Goal: Information Seeking & Learning: Compare options

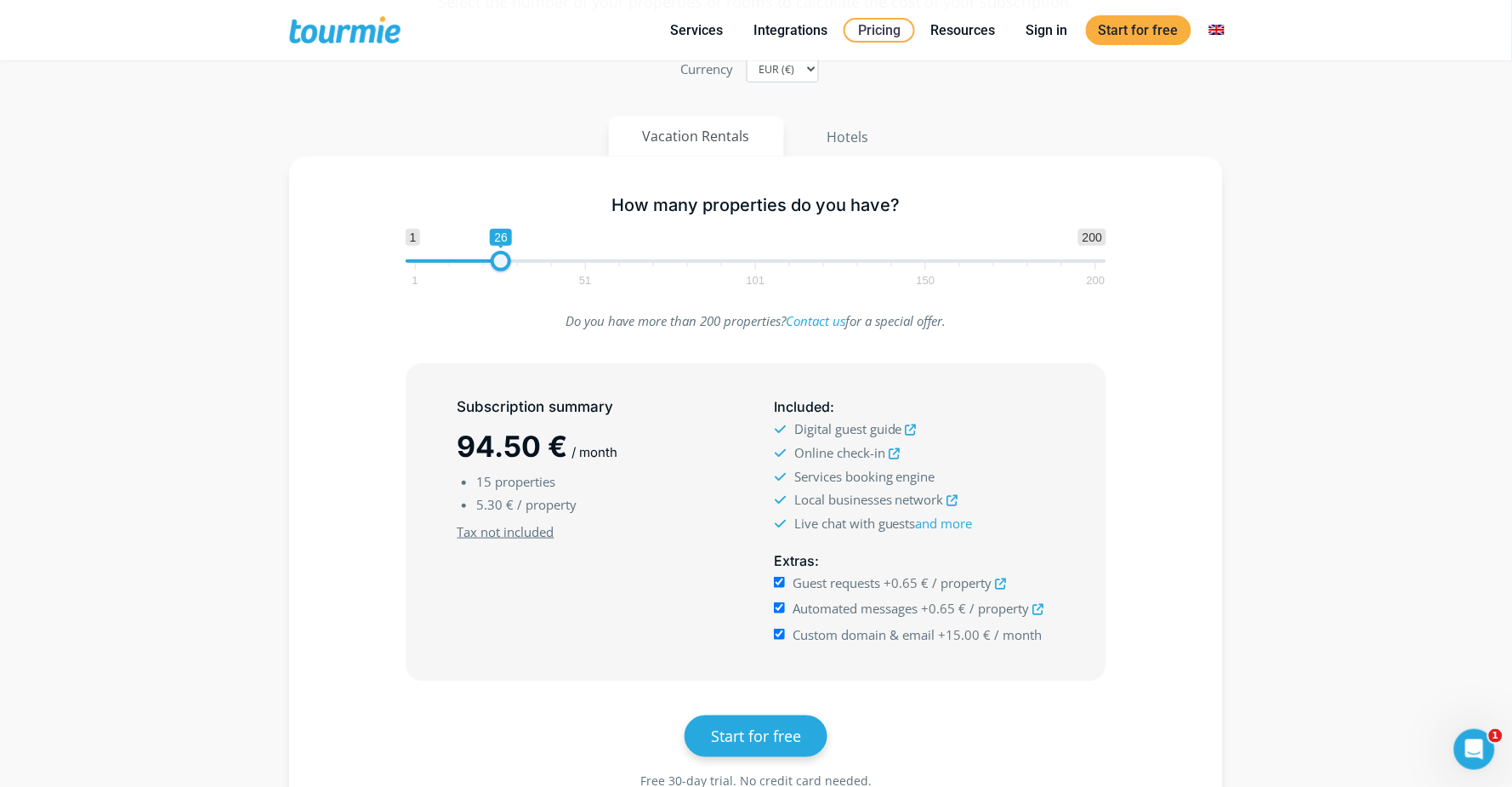
drag, startPoint x: 0, startPoint y: 0, endPoint x: 505, endPoint y: 266, distance: 570.8
click at [505, 266] on span at bounding box center [501, 261] width 20 height 20
drag, startPoint x: 505, startPoint y: 266, endPoint x: 535, endPoint y: 268, distance: 30.1
click at [535, 268] on span at bounding box center [531, 261] width 20 height 20
drag, startPoint x: 535, startPoint y: 268, endPoint x: 522, endPoint y: 268, distance: 13.0
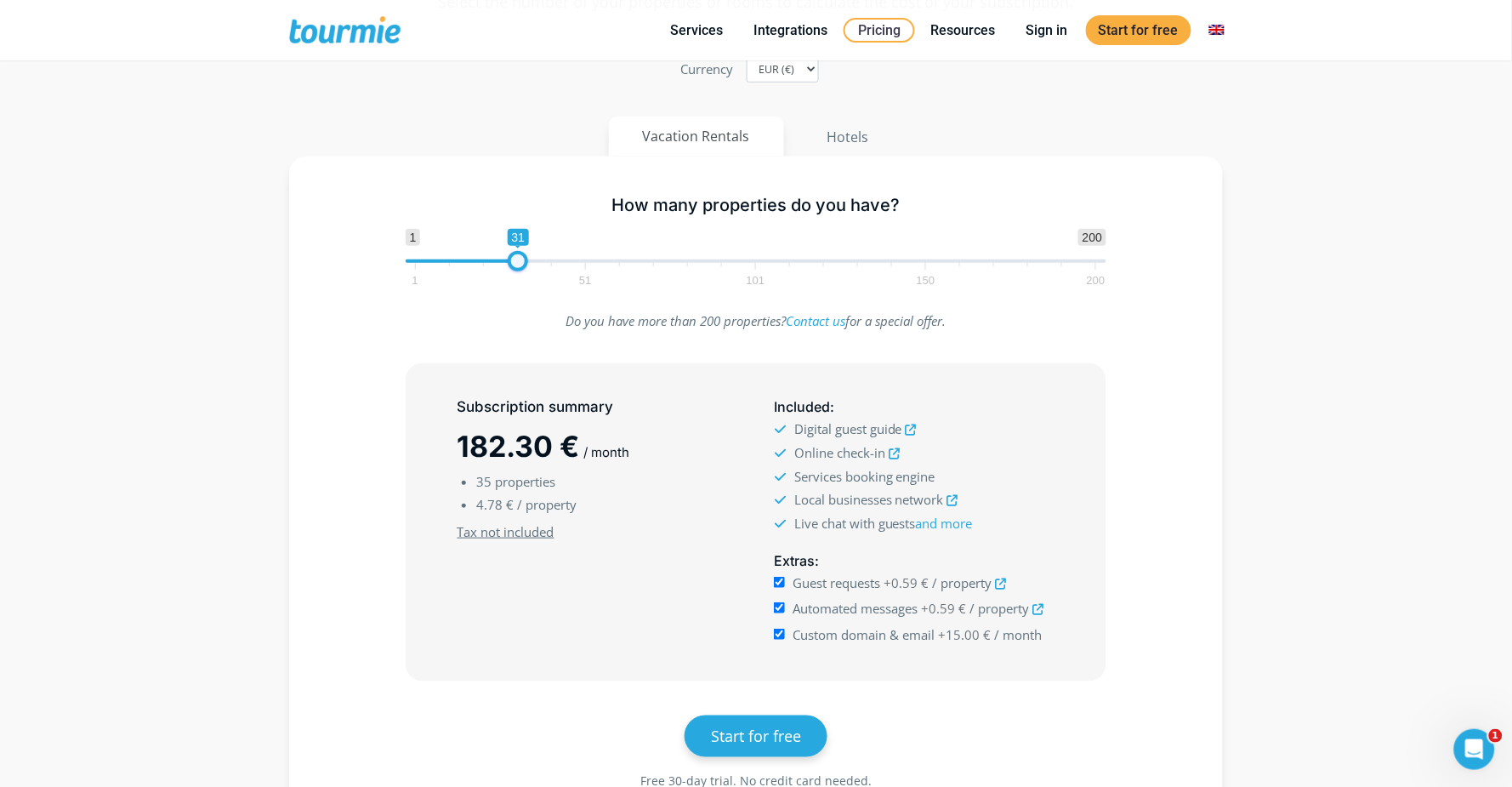
click at [522, 268] on span at bounding box center [518, 261] width 20 height 20
type input "29"
click at [518, 268] on span at bounding box center [510, 261] width 20 height 20
click at [798, 33] on link "Integrations" at bounding box center [790, 30] width 99 height 21
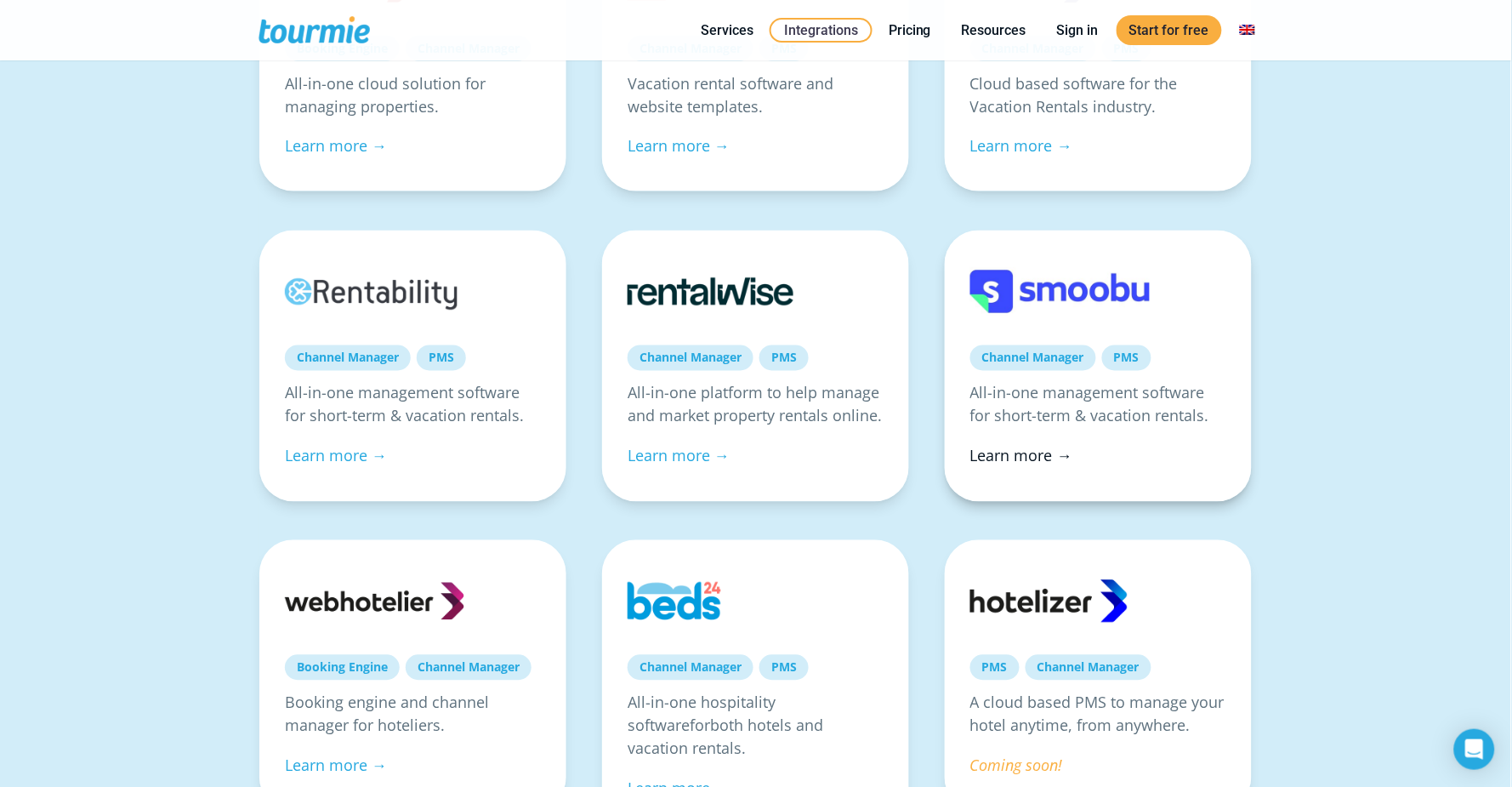
checkbox input "true"
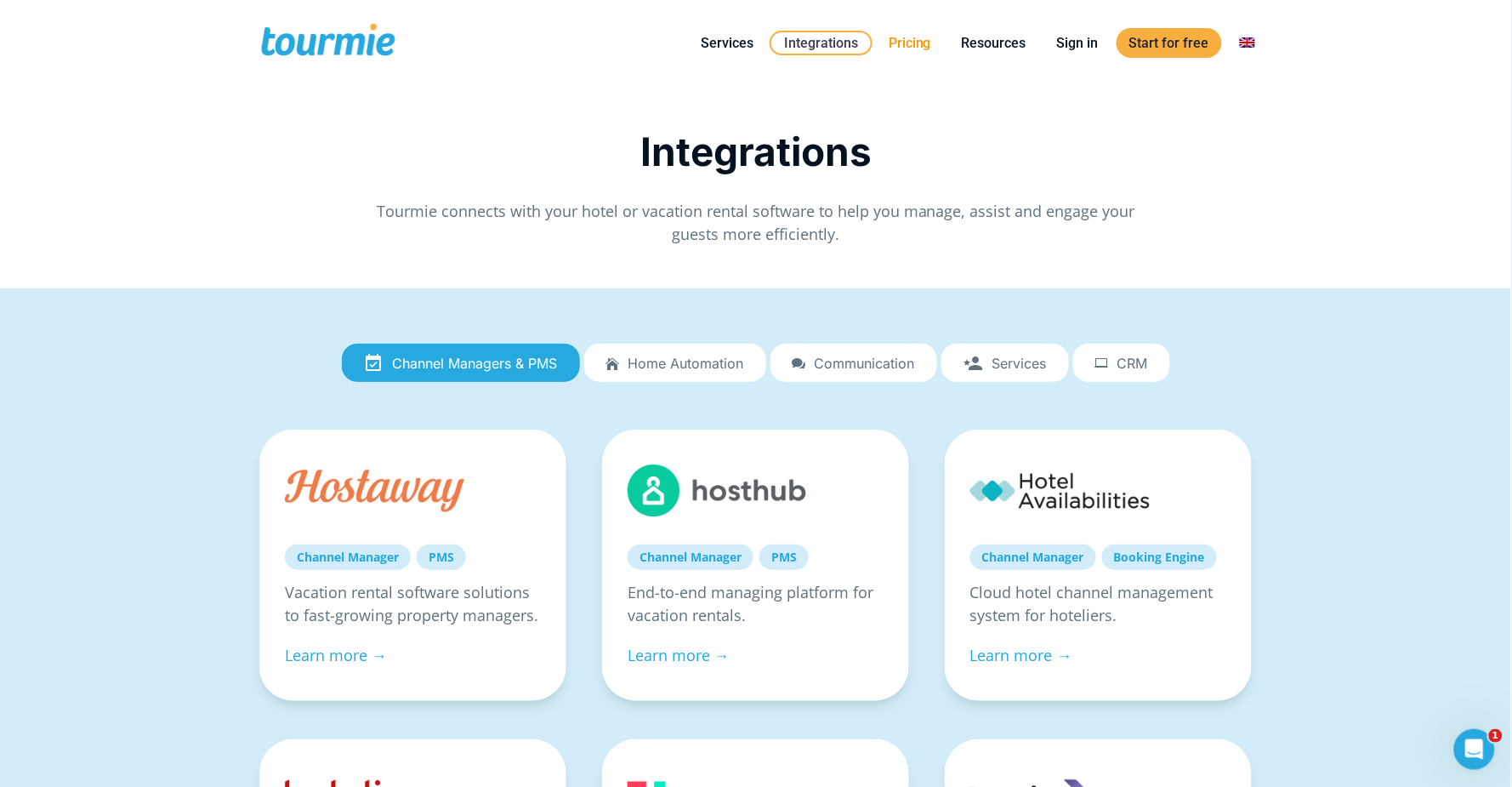
click at [906, 37] on link "Pricing" at bounding box center [910, 43] width 68 height 21
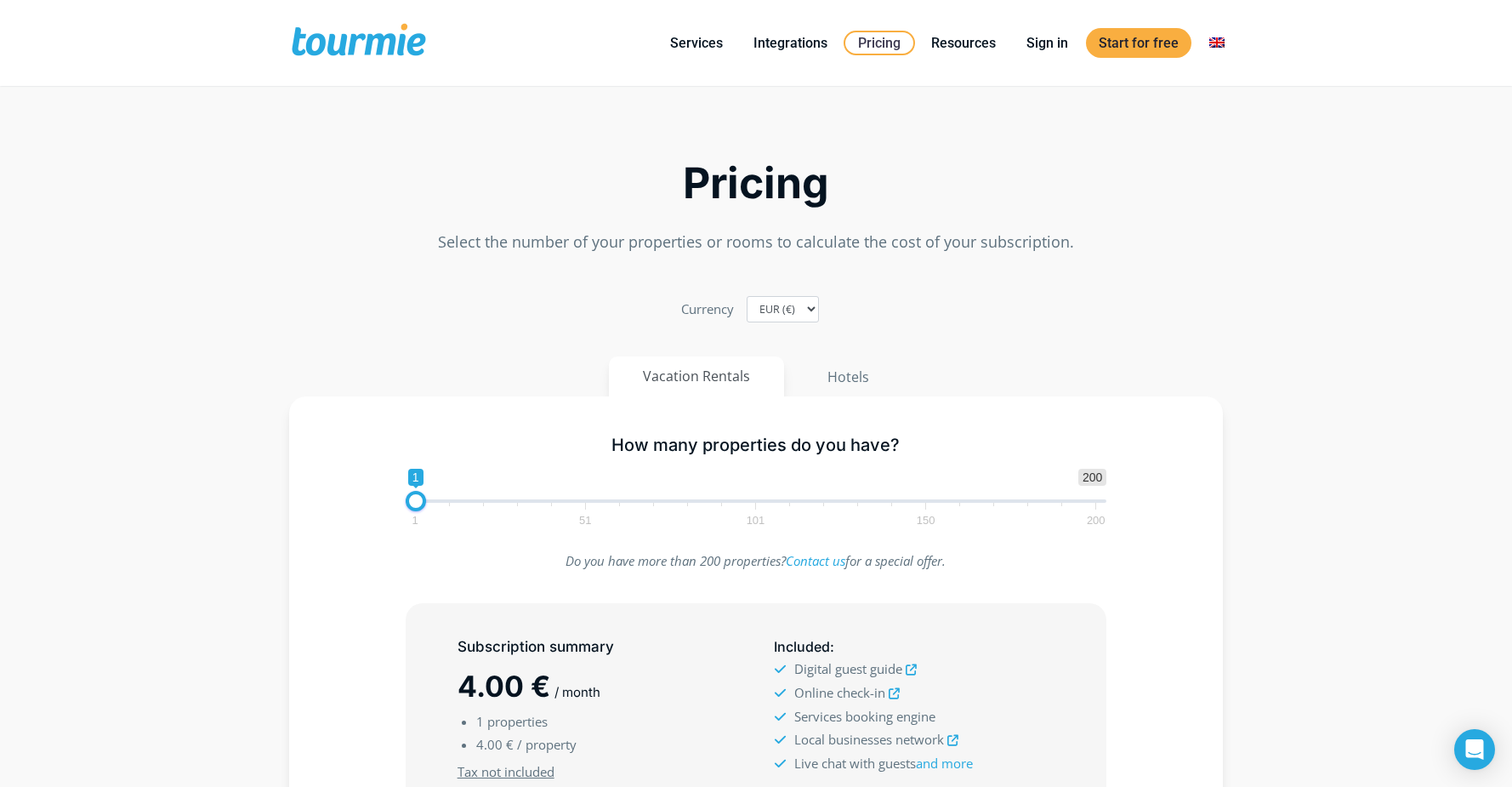
checkbox input "true"
click at [856, 382] on button "Hotels" at bounding box center [848, 377] width 111 height 41
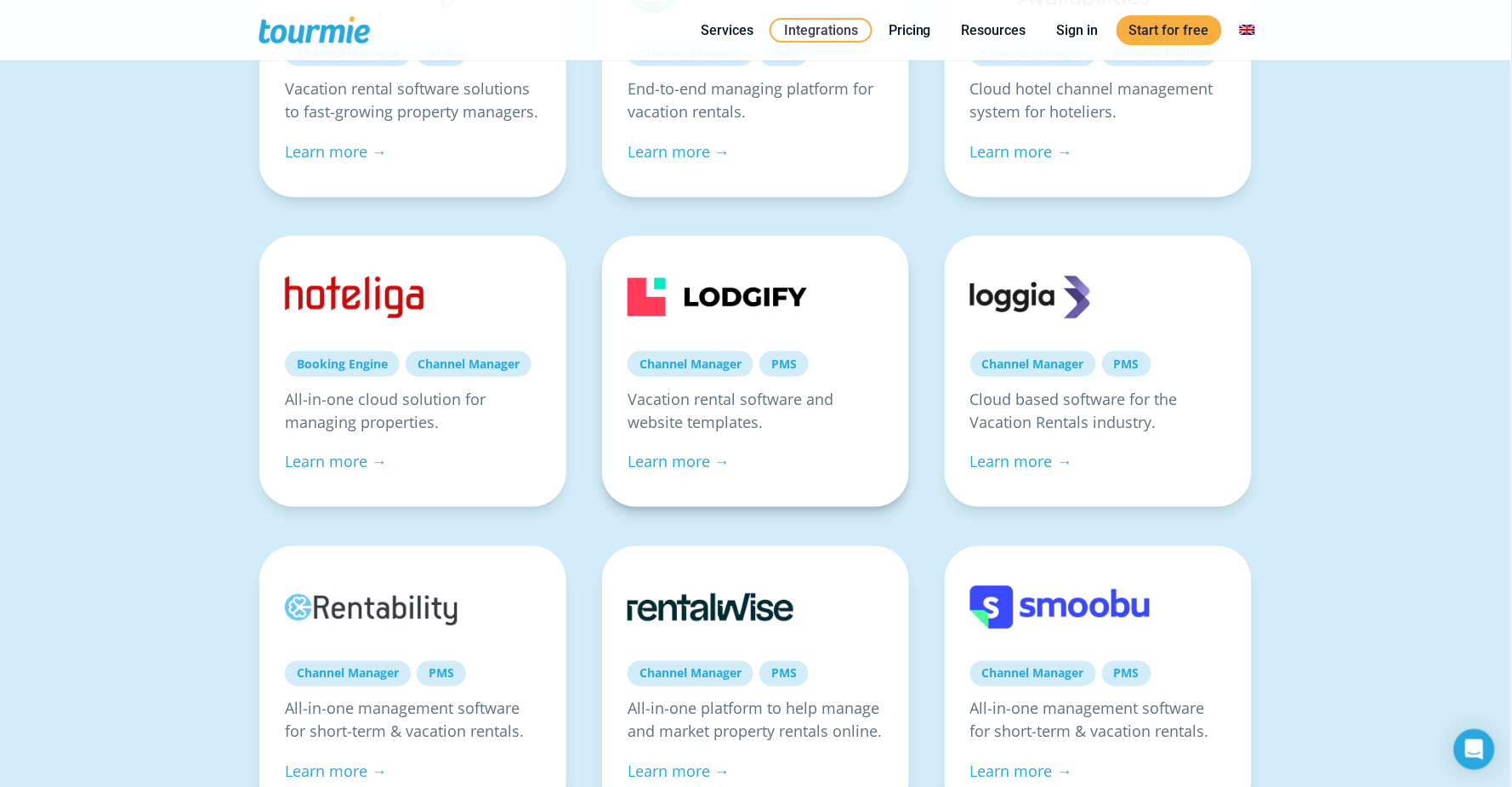
checkbox input "true"
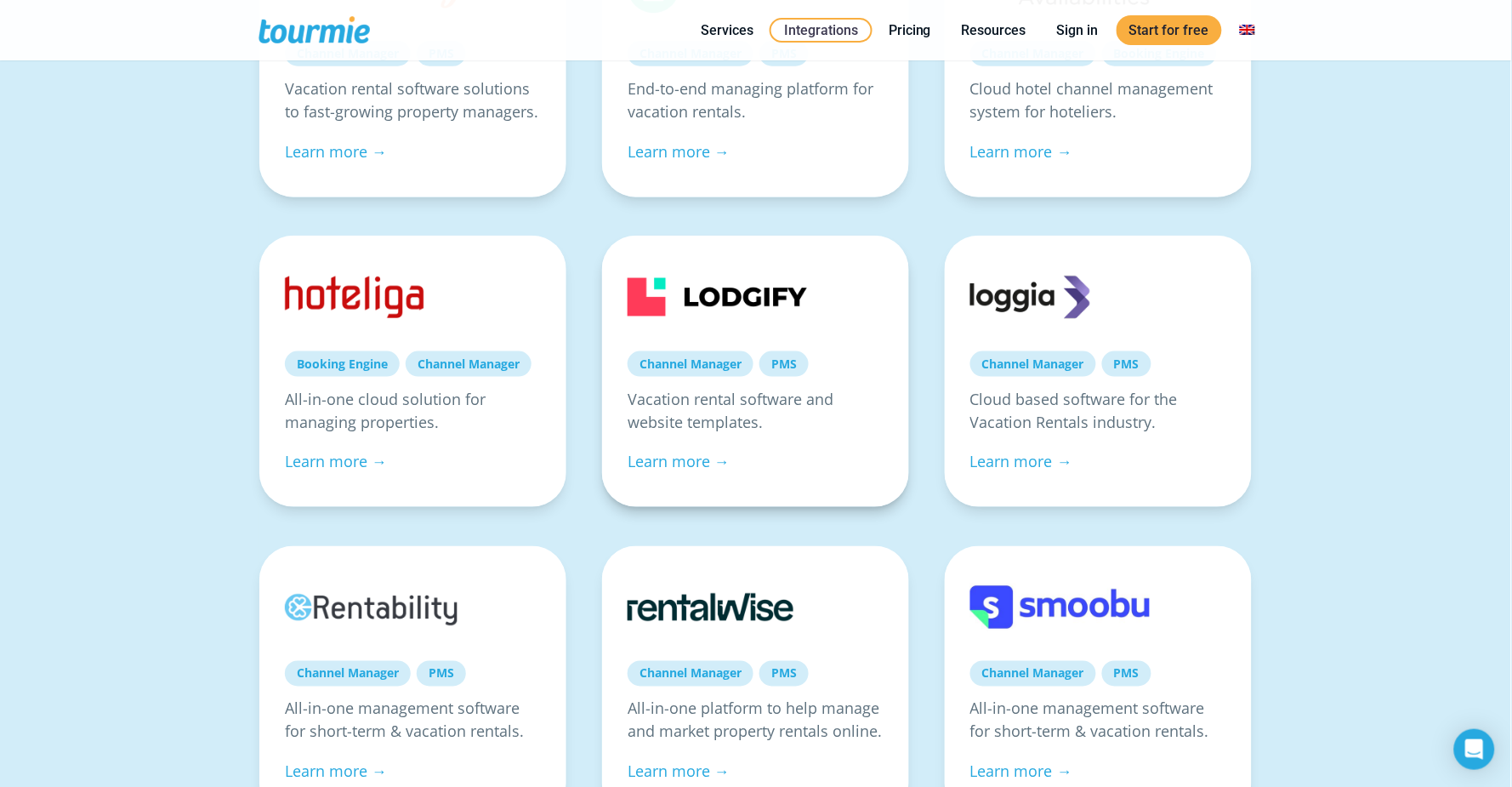
click at [695, 319] on link at bounding box center [718, 297] width 180 height 72
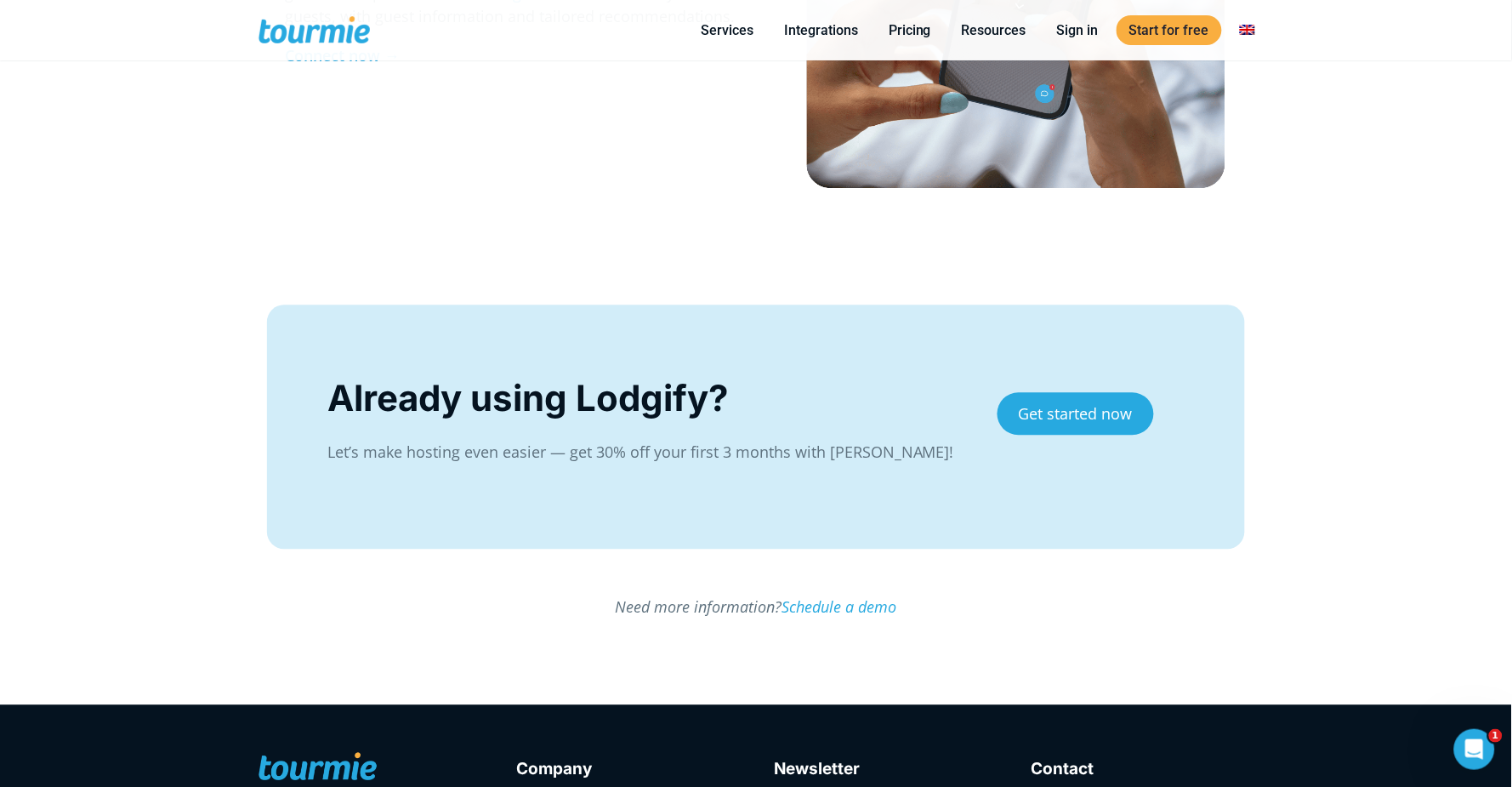
scroll to position [2809, 0]
